Goal: Find contact information: Find contact information

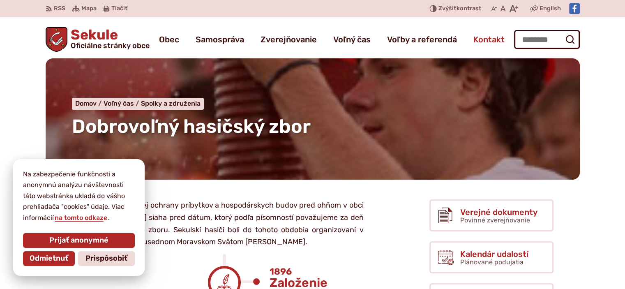
click at [492, 42] on span "Kontakt" at bounding box center [489, 39] width 31 height 23
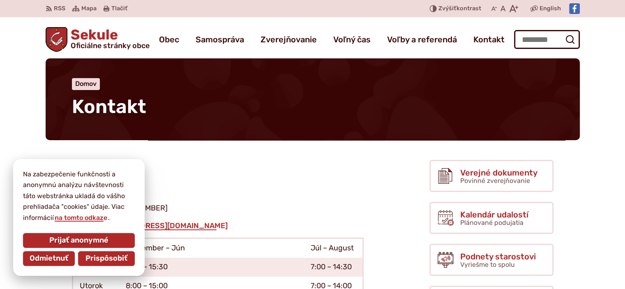
click at [99, 258] on span "Prispôsobiť" at bounding box center [107, 258] width 42 height 9
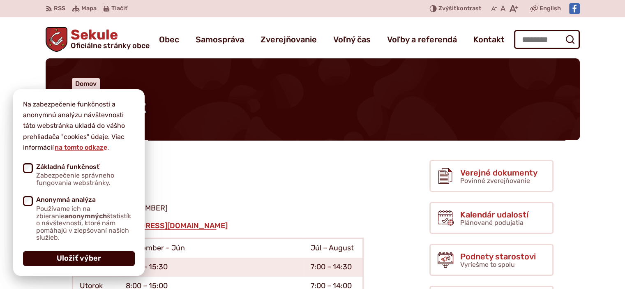
click at [113, 258] on button "Uložiť výber" at bounding box center [79, 258] width 112 height 15
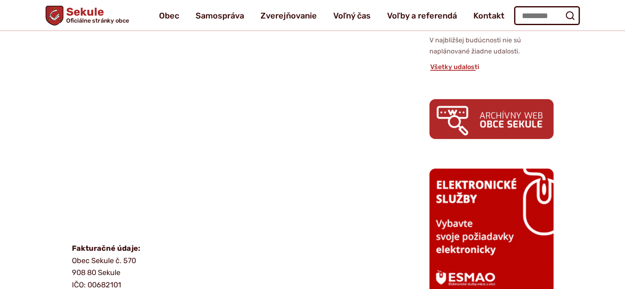
scroll to position [370, 0]
